Goal: Task Accomplishment & Management: Manage account settings

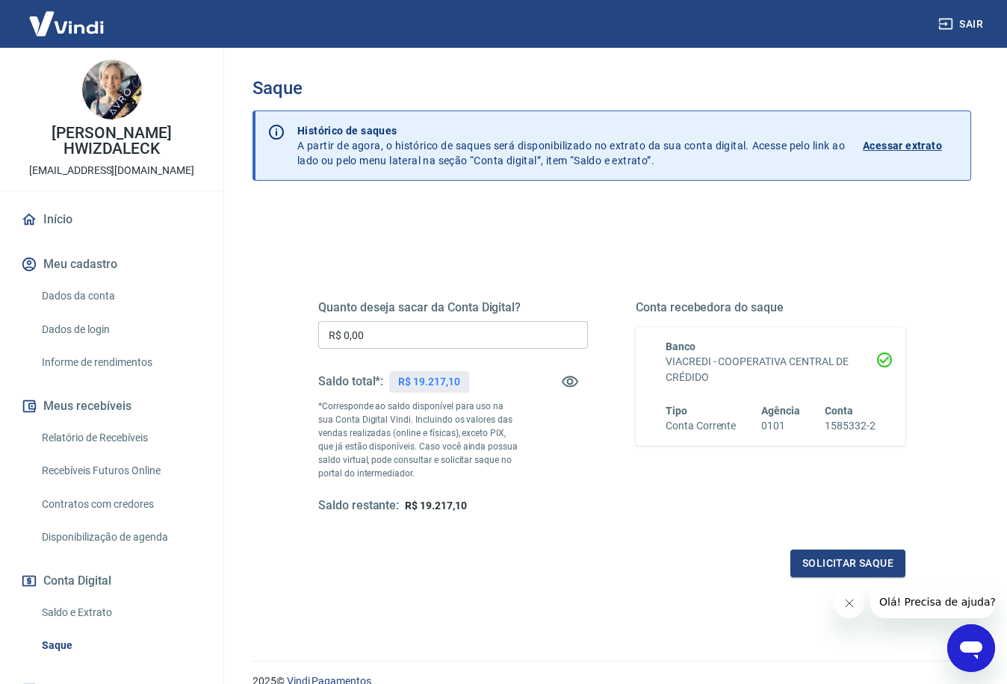
drag, startPoint x: 382, startPoint y: 335, endPoint x: 373, endPoint y: 368, distance: 34.1
click at [382, 335] on input "R$ 0,00" at bounding box center [453, 335] width 270 height 28
drag, startPoint x: 329, startPoint y: 315, endPoint x: 305, endPoint y: 318, distance: 24.8
click at [307, 314] on div "Quanto deseja sacar da Conta Digital? R$ 0,00 ​ Saldo total*: R$ 19.217,10 *Cor…" at bounding box center [611, 415] width 623 height 361
drag, startPoint x: 371, startPoint y: 341, endPoint x: 302, endPoint y: 331, distance: 69.4
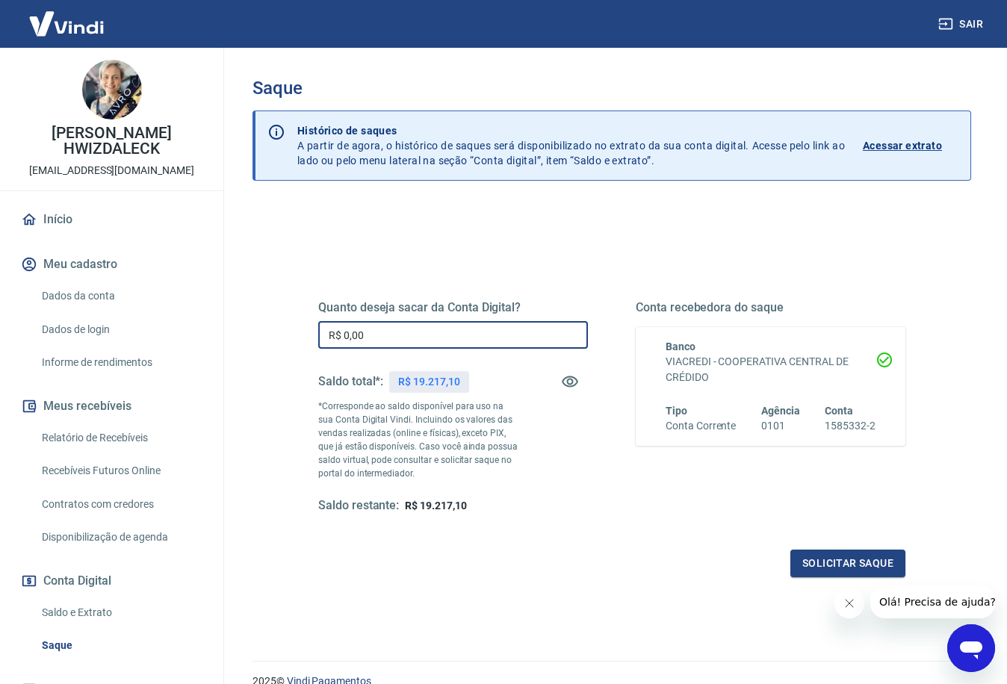
click at [302, 320] on div "Quanto deseja sacar da Conta Digital? R$ 0,00 ​ Saldo total*: R$ 19.217,10 *Cor…" at bounding box center [611, 415] width 623 height 361
type input "R$ 19.000,00"
click at [823, 565] on button "Solicitar saque" at bounding box center [847, 564] width 115 height 28
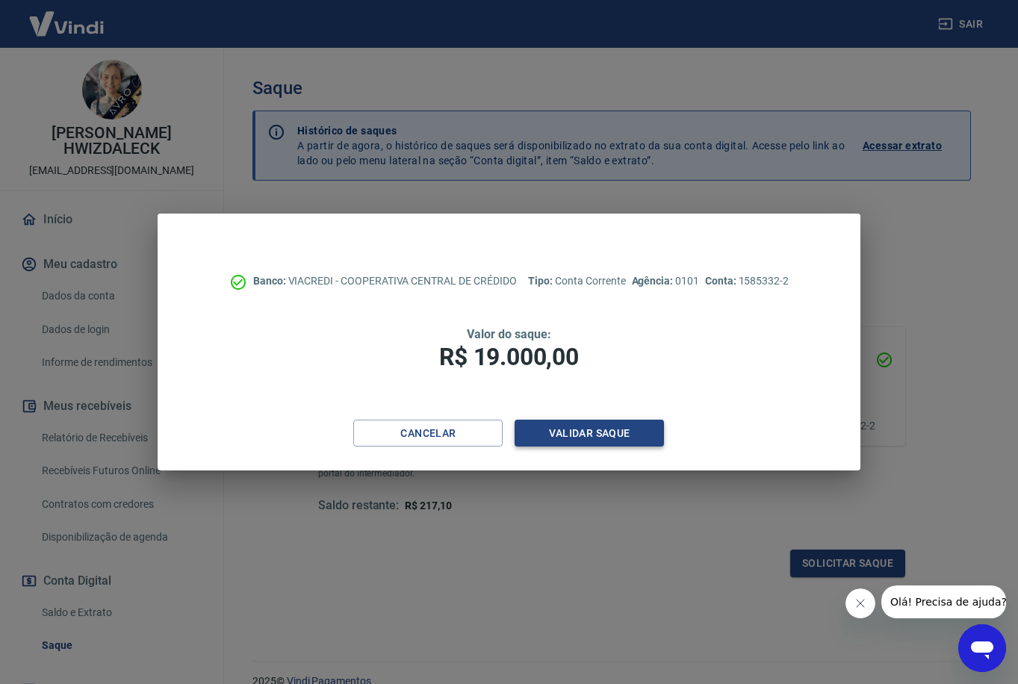
click at [564, 429] on button "Validar saque" at bounding box center [589, 434] width 149 height 28
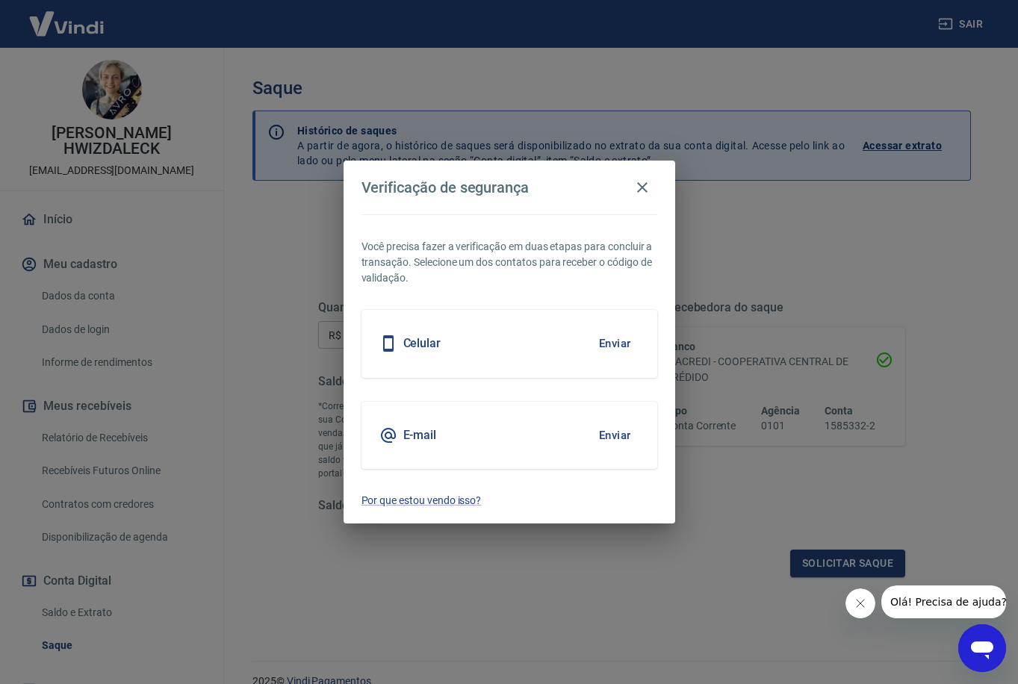
drag, startPoint x: 620, startPoint y: 438, endPoint x: 609, endPoint y: 454, distance: 19.5
click at [620, 438] on button "Enviar" at bounding box center [615, 435] width 49 height 31
drag, startPoint x: 609, startPoint y: 435, endPoint x: 606, endPoint y: 459, distance: 24.1
click at [609, 435] on button "Enviar" at bounding box center [615, 435] width 49 height 31
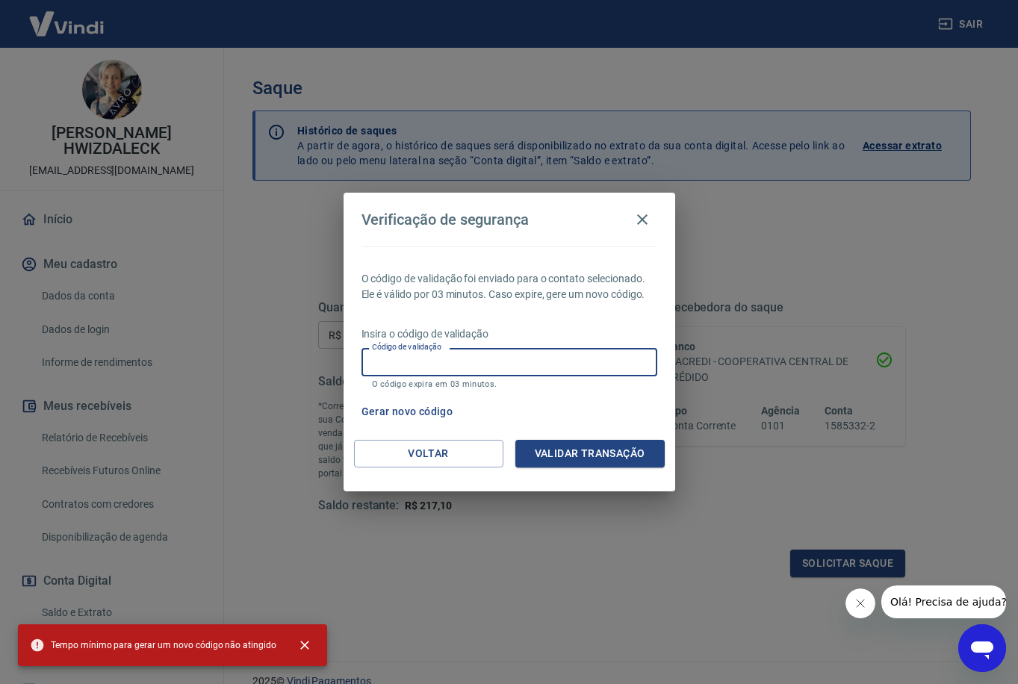
drag, startPoint x: 403, startPoint y: 362, endPoint x: 420, endPoint y: 375, distance: 21.4
click at [403, 361] on input "Código de validação" at bounding box center [509, 362] width 296 height 28
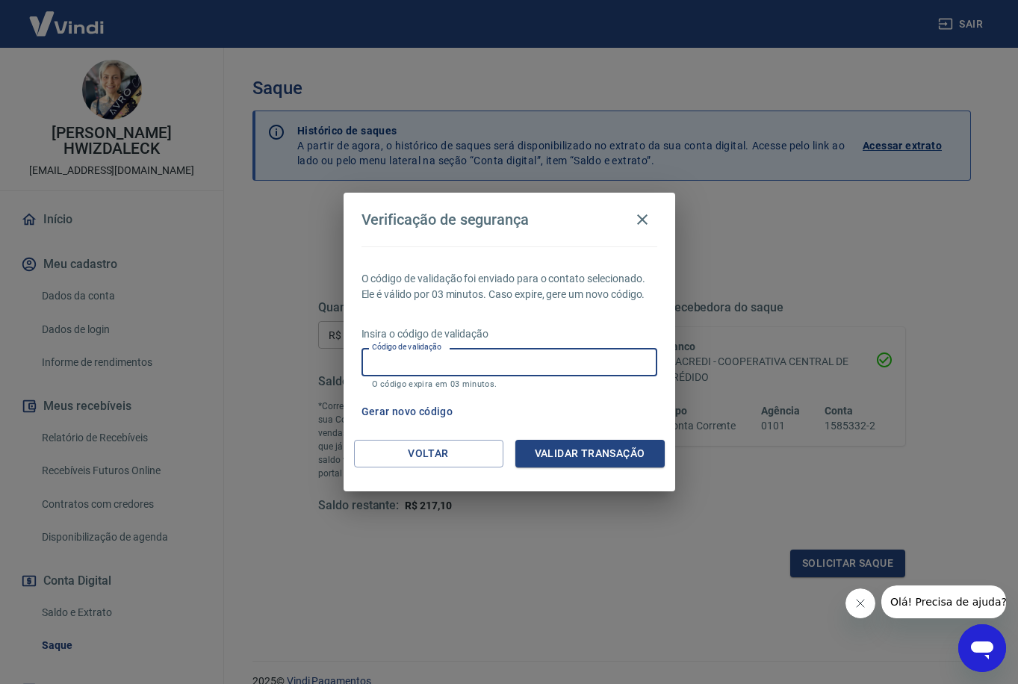
paste input "490955"
type input "490955"
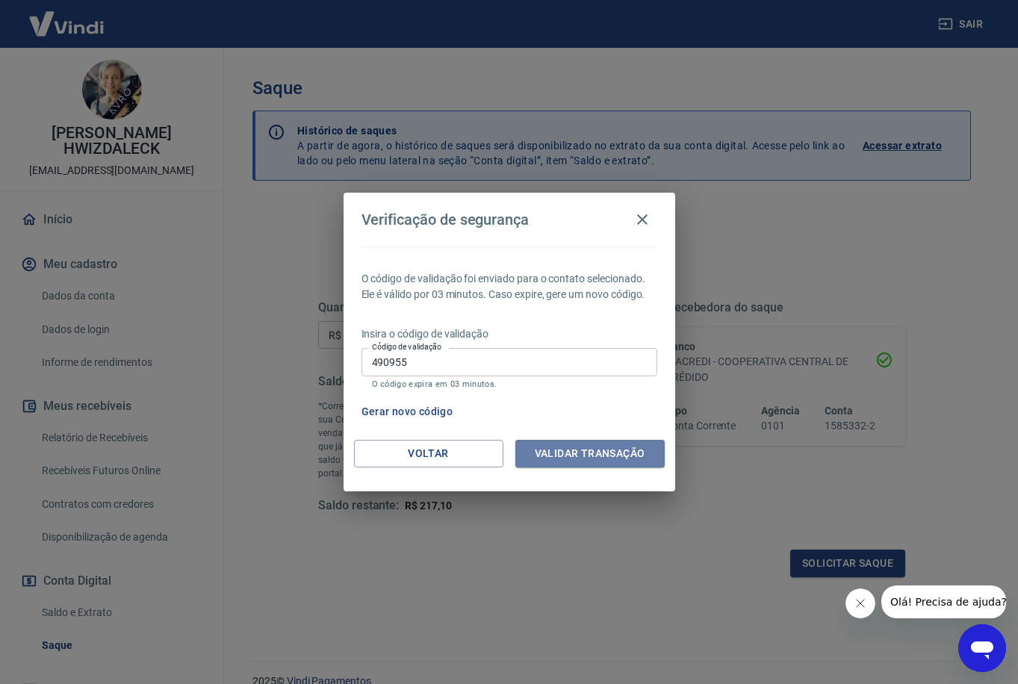
drag, startPoint x: 560, startPoint y: 455, endPoint x: 550, endPoint y: 485, distance: 32.4
click at [560, 455] on button "Validar transação" at bounding box center [589, 454] width 149 height 28
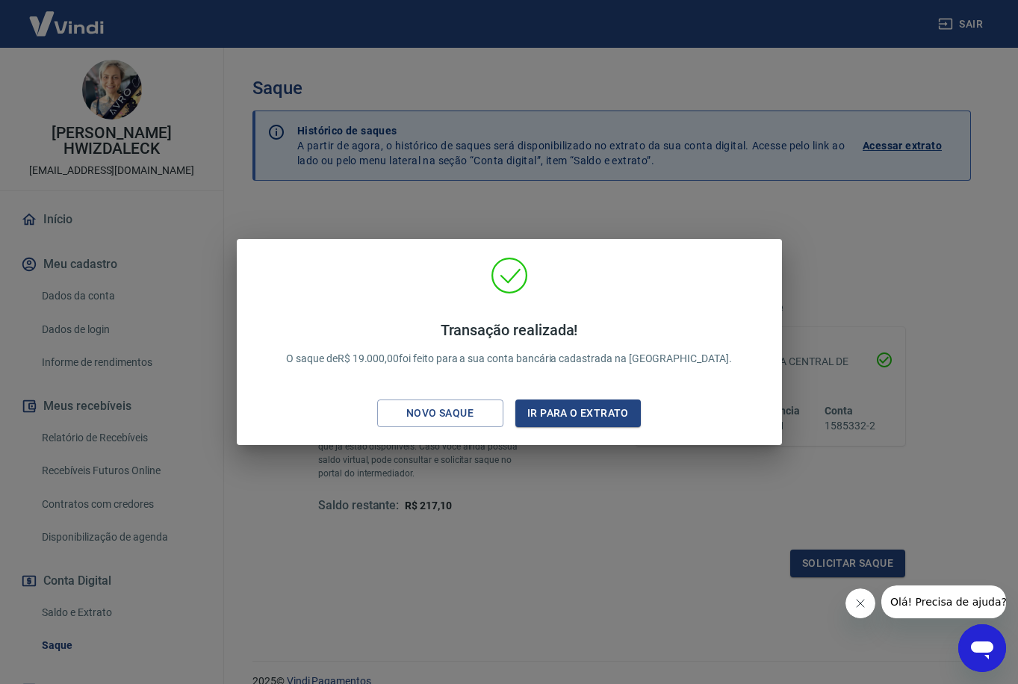
click at [739, 141] on div "Transação realizada! O saque de R$ 19.000,00 foi feito para a sua conta bancári…" at bounding box center [509, 342] width 1018 height 684
